Goal: Navigation & Orientation: Understand site structure

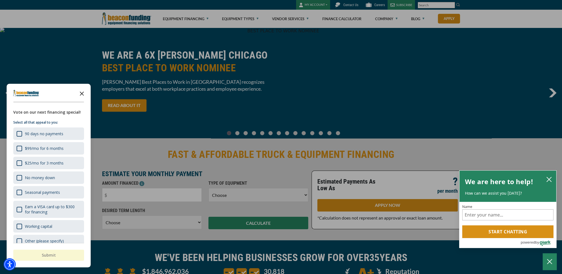
click at [82, 93] on icon "Close the survey" at bounding box center [81, 93] width 11 height 11
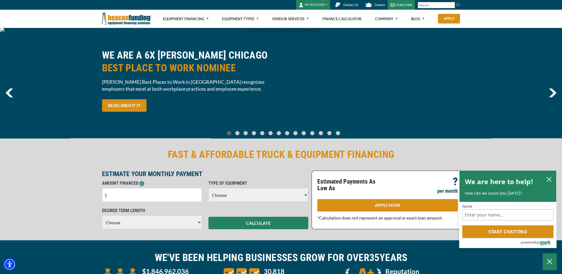
click at [551, 91] on img "next" at bounding box center [553, 92] width 8 height 9
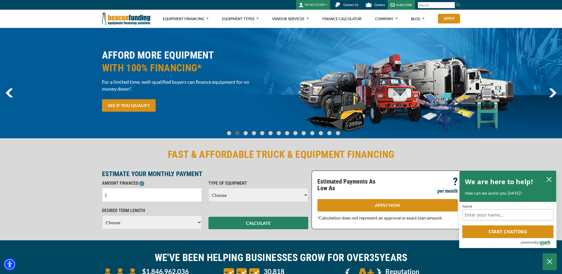
click at [549, 91] on img "next" at bounding box center [553, 92] width 8 height 9
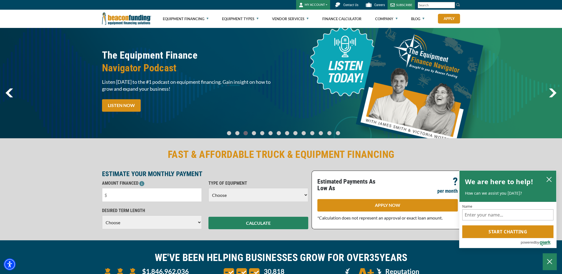
click at [553, 91] on img "next" at bounding box center [553, 92] width 8 height 9
